Goal: Transaction & Acquisition: Purchase product/service

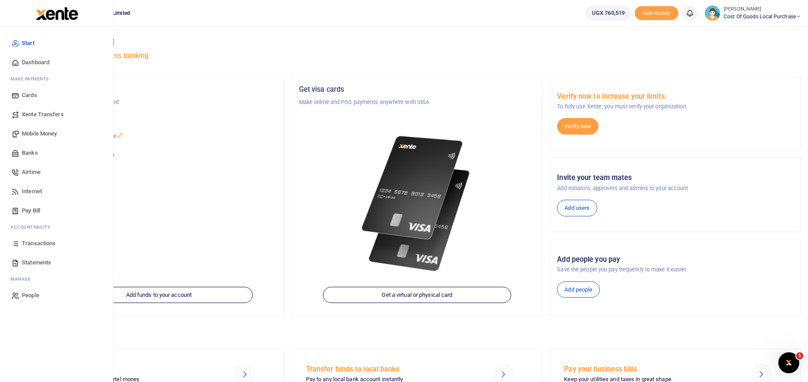
click at [38, 135] on span "Mobile Money" at bounding box center [39, 133] width 35 height 9
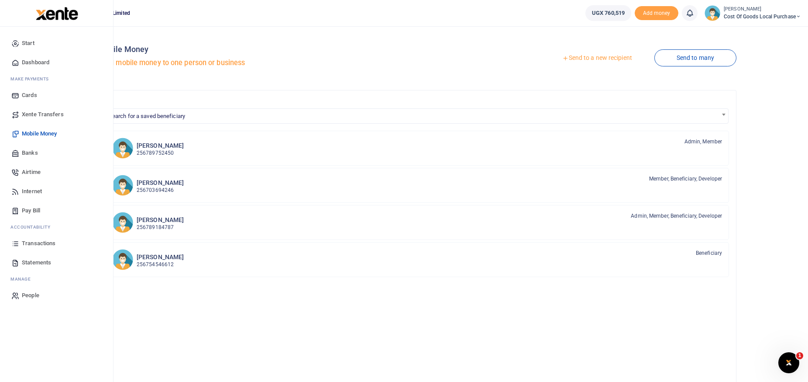
click at [39, 115] on span "Xente Transfers" at bounding box center [43, 114] width 42 height 9
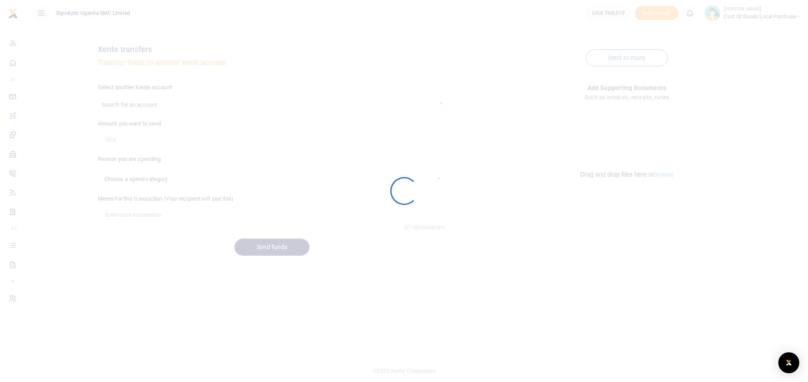
select select
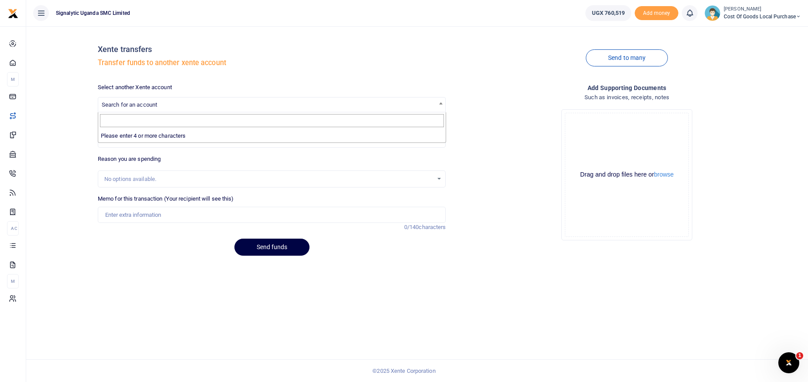
click at [164, 105] on span "Search for an account" at bounding box center [272, 104] width 348 height 14
click at [204, 75] on div "Xente transfers Transfer funds to another xente account" at bounding box center [272, 58] width 349 height 50
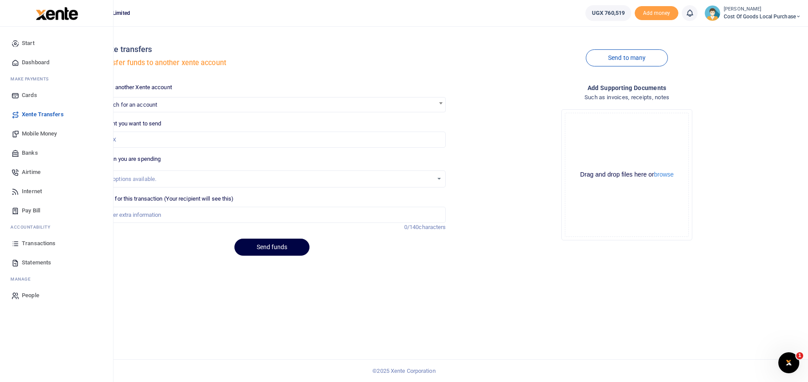
click at [26, 131] on span "Mobile Money" at bounding box center [39, 133] width 35 height 9
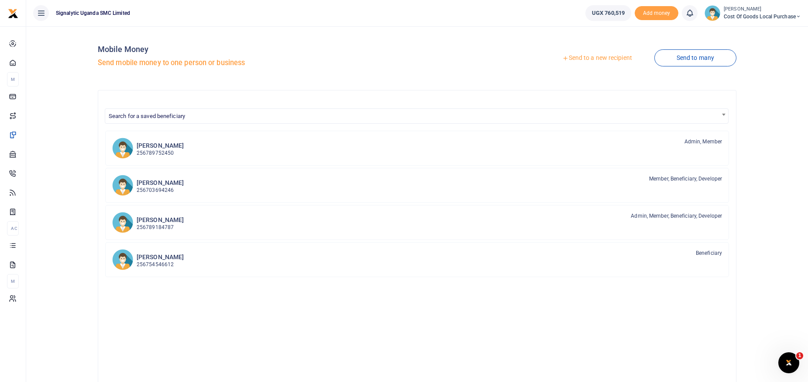
click at [570, 58] on link "Send to a new recipient" at bounding box center [597, 58] width 114 height 16
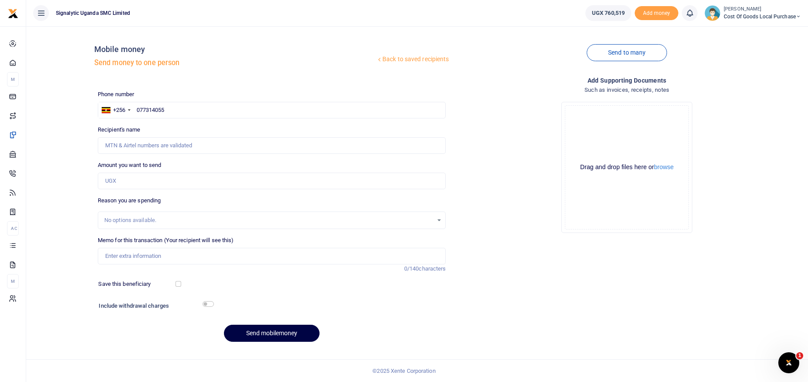
type input "0773140551"
type input "[PERSON_NAME]"
type input "0773140551"
click at [133, 183] on input "Amount you want to send" at bounding box center [272, 181] width 349 height 17
type input "30,000"
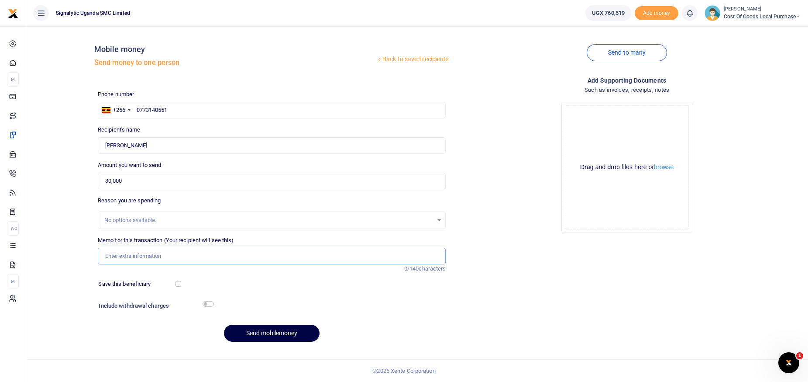
click at [131, 259] on input "Memo for this transaction (Your recipient will see this)" at bounding box center [272, 256] width 349 height 17
paste input "REQSN00067"
click at [105, 256] on input "REQSN00067" at bounding box center [272, 256] width 349 height 17
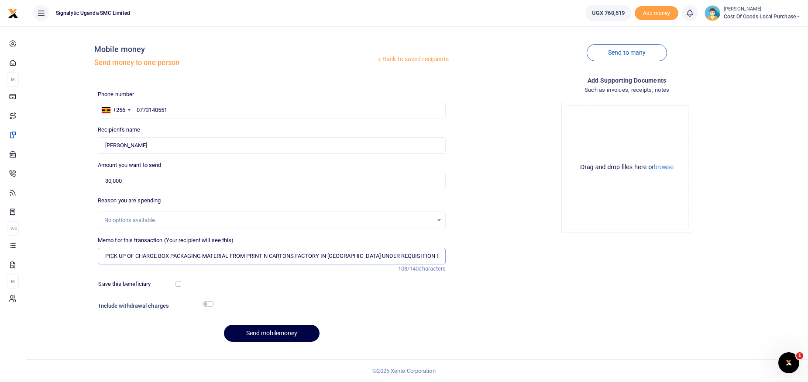
type input "PICK UP OF CHARGE BOX PACKAGING MATERIAL FROM PRINT N CARTONS FACTORY IN [GEOGR…"
click at [209, 304] on input "checkbox" at bounding box center [208, 304] width 11 height 6
checkbox input "true"
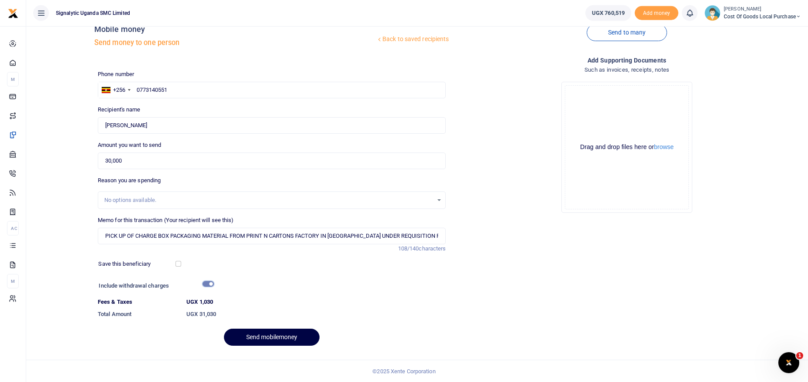
scroll to position [21, 0]
click at [266, 340] on button "Send mobilemoney" at bounding box center [272, 336] width 96 height 17
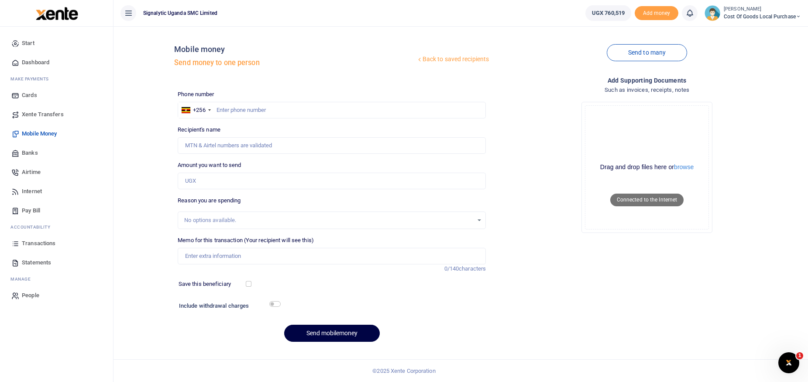
click at [32, 246] on span "Transactions" at bounding box center [39, 243] width 34 height 9
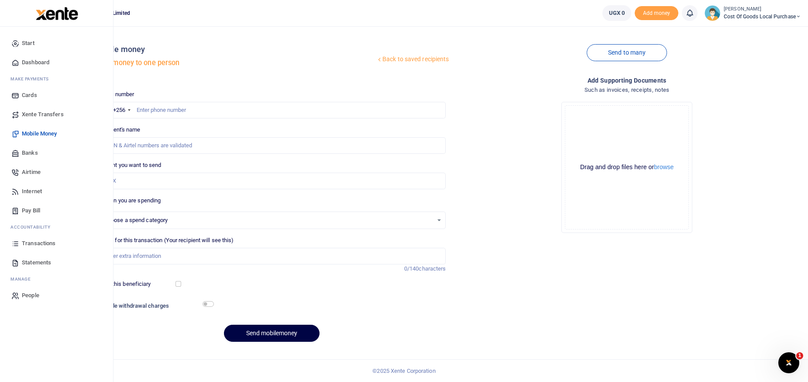
click at [48, 243] on span "Transactions" at bounding box center [39, 243] width 34 height 9
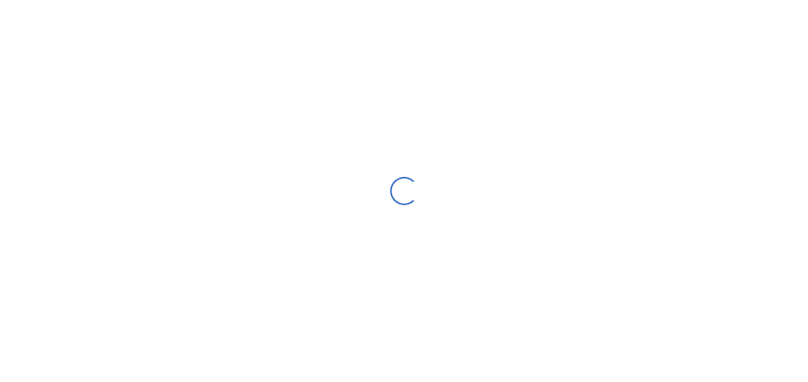
type input "[DATE] - [DATE]"
select select
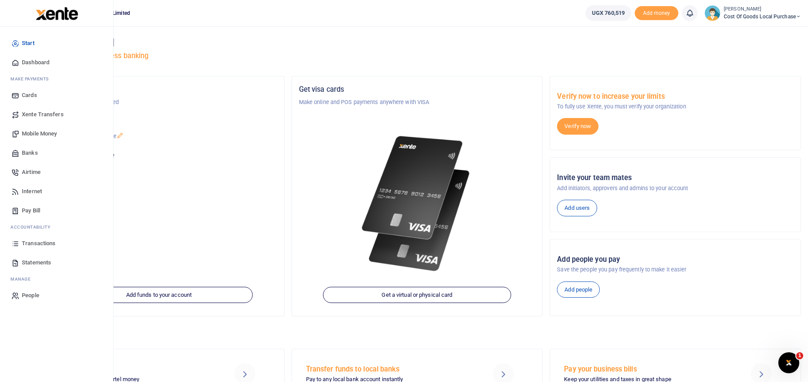
click at [37, 245] on span "Transactions" at bounding box center [39, 243] width 34 height 9
